Goal: Information Seeking & Learning: Learn about a topic

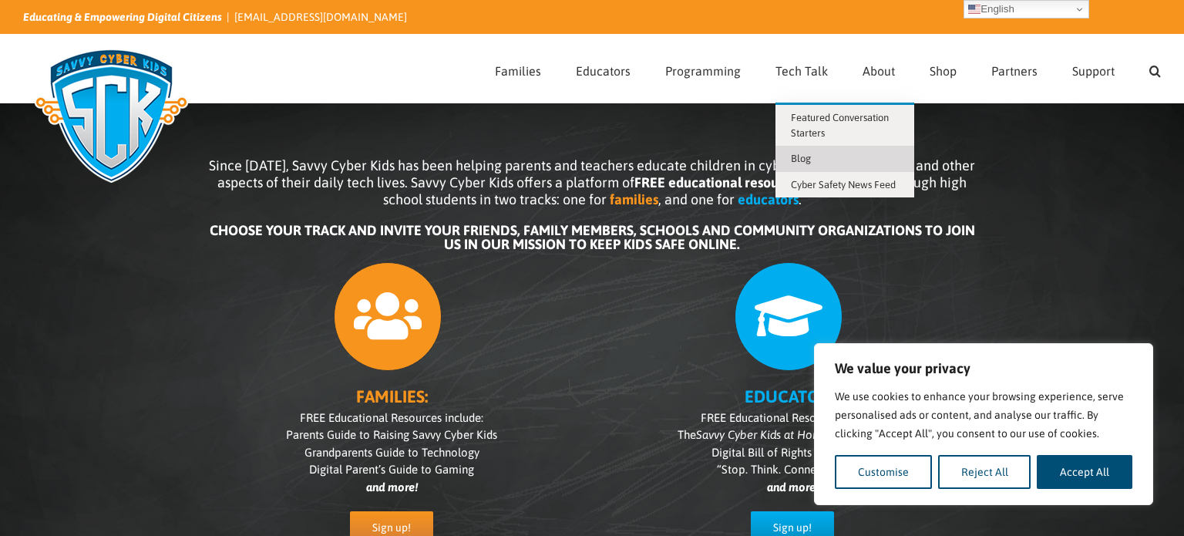
click at [817, 155] on link "Blog" at bounding box center [845, 159] width 139 height 26
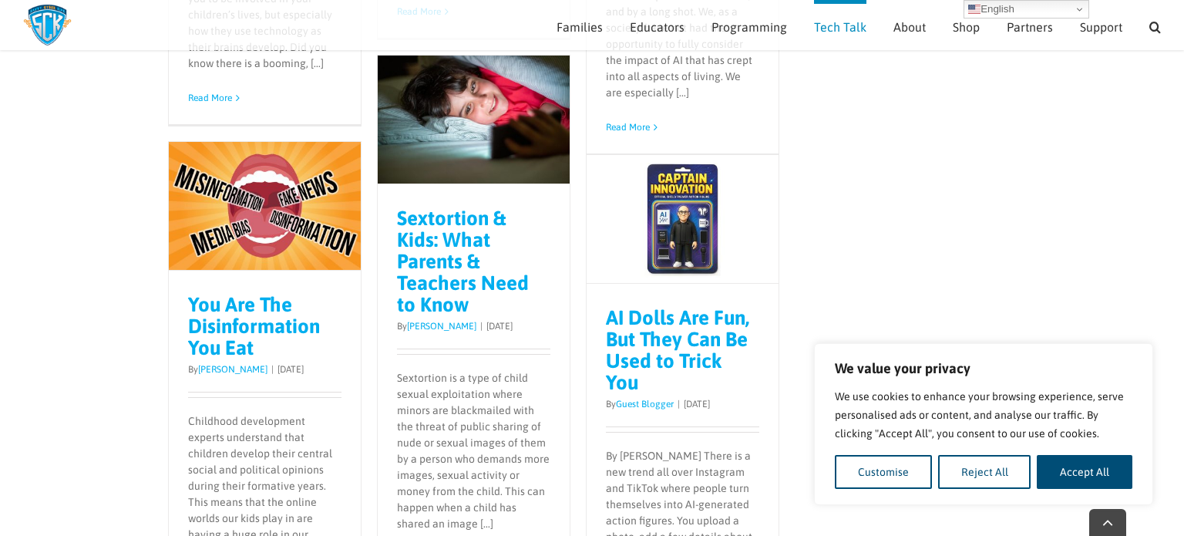
scroll to position [1655, 0]
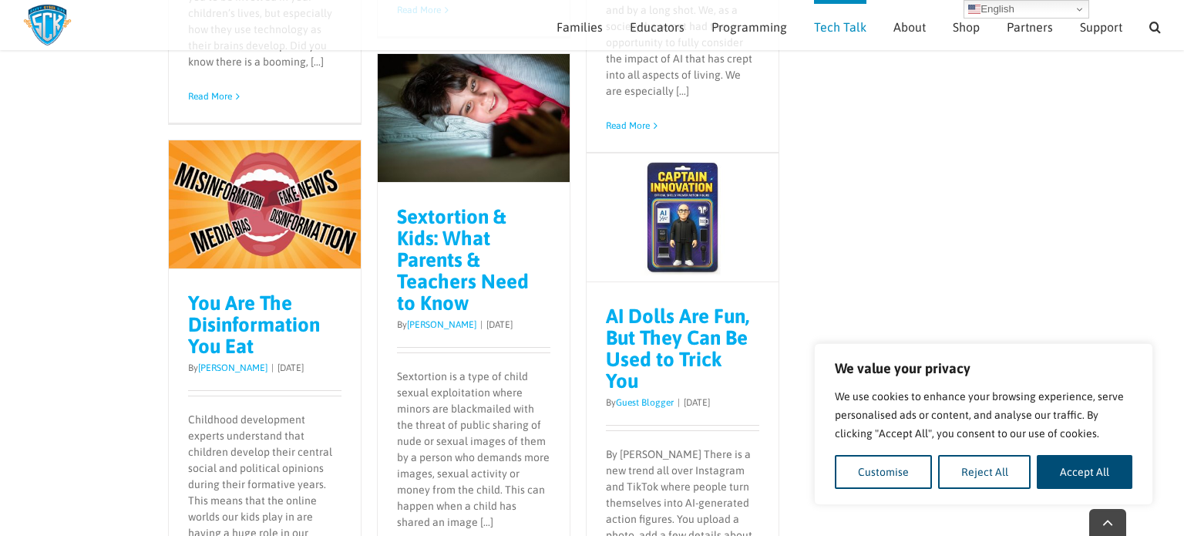
click at [453, 272] on h2 "Sextortion & Kids: What Parents & Teachers Need to Know" at bounding box center [473, 260] width 153 height 108
click at [419, 247] on link "Sextortion & Kids: What Parents & Teachers Need to Know" at bounding box center [463, 259] width 132 height 109
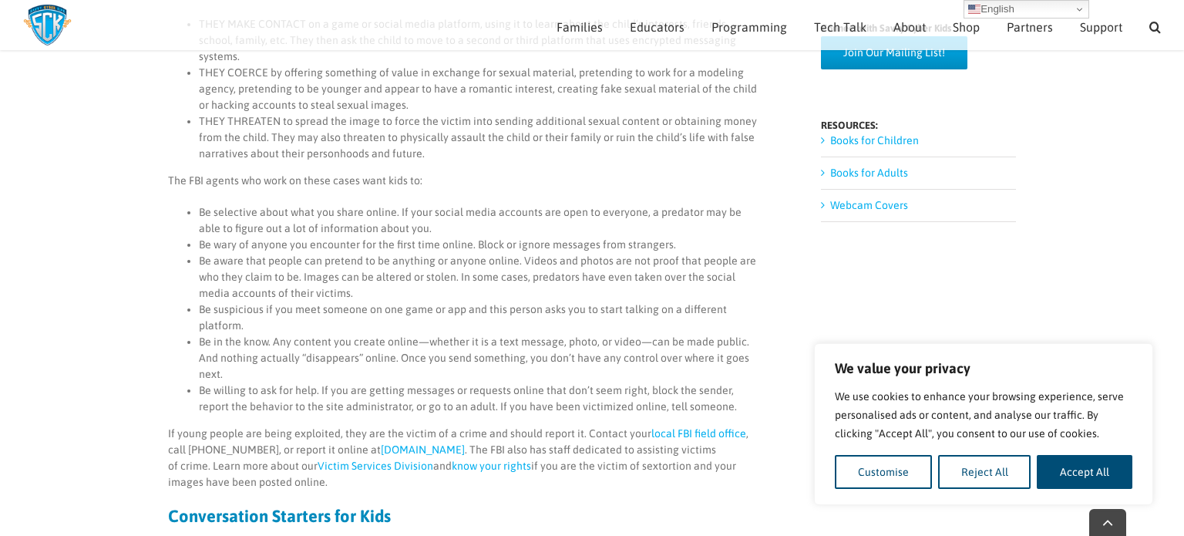
scroll to position [870, 0]
click at [419, 252] on li "Be aware that people can pretend to be anything or anyone online. Videos and ph…" at bounding box center [479, 276] width 561 height 49
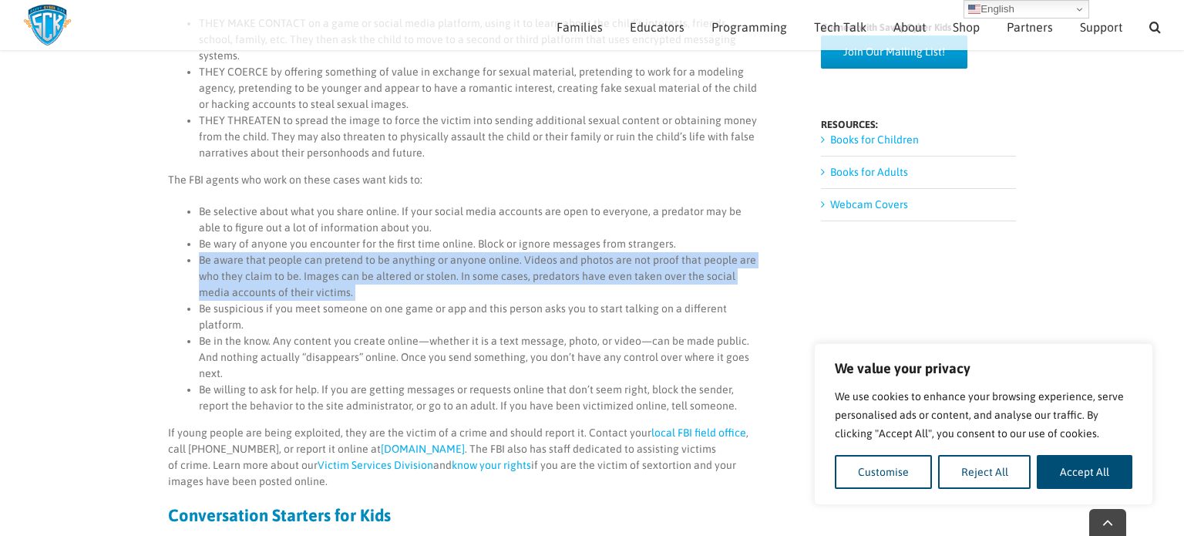
click at [419, 252] on li "Be aware that people can pretend to be anything or anyone online. Videos and ph…" at bounding box center [479, 276] width 561 height 49
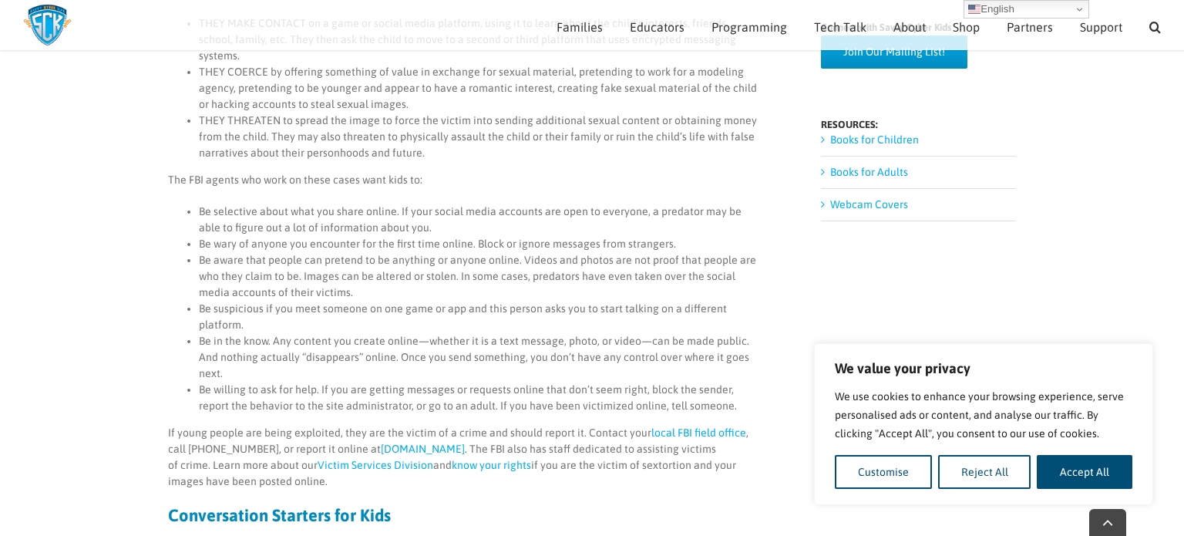
click at [419, 252] on li "Be aware that people can pretend to be anything or anyone online. Videos and ph…" at bounding box center [479, 276] width 561 height 49
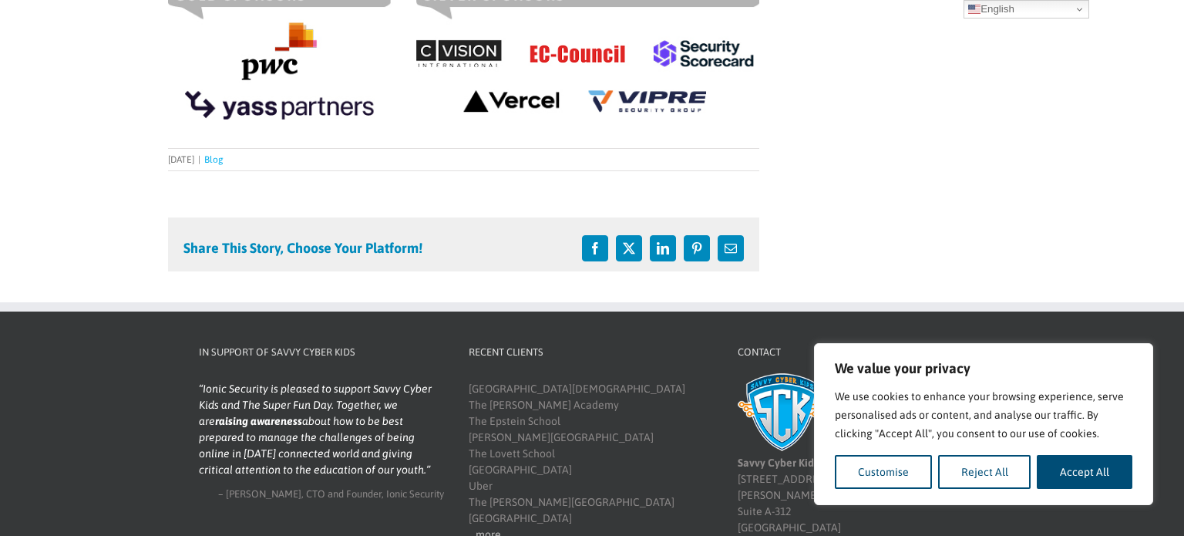
scroll to position [0, 0]
